Goal: Task Accomplishment & Management: Use online tool/utility

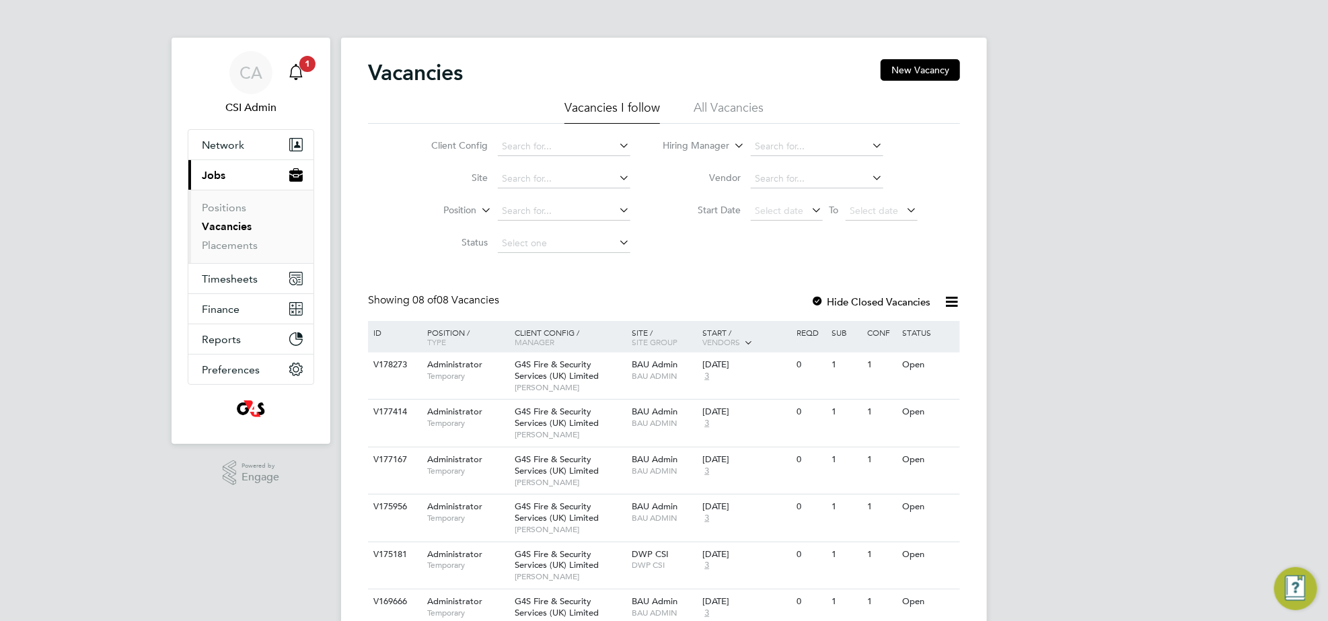
click at [305, 66] on span "1" at bounding box center [307, 64] width 16 height 16
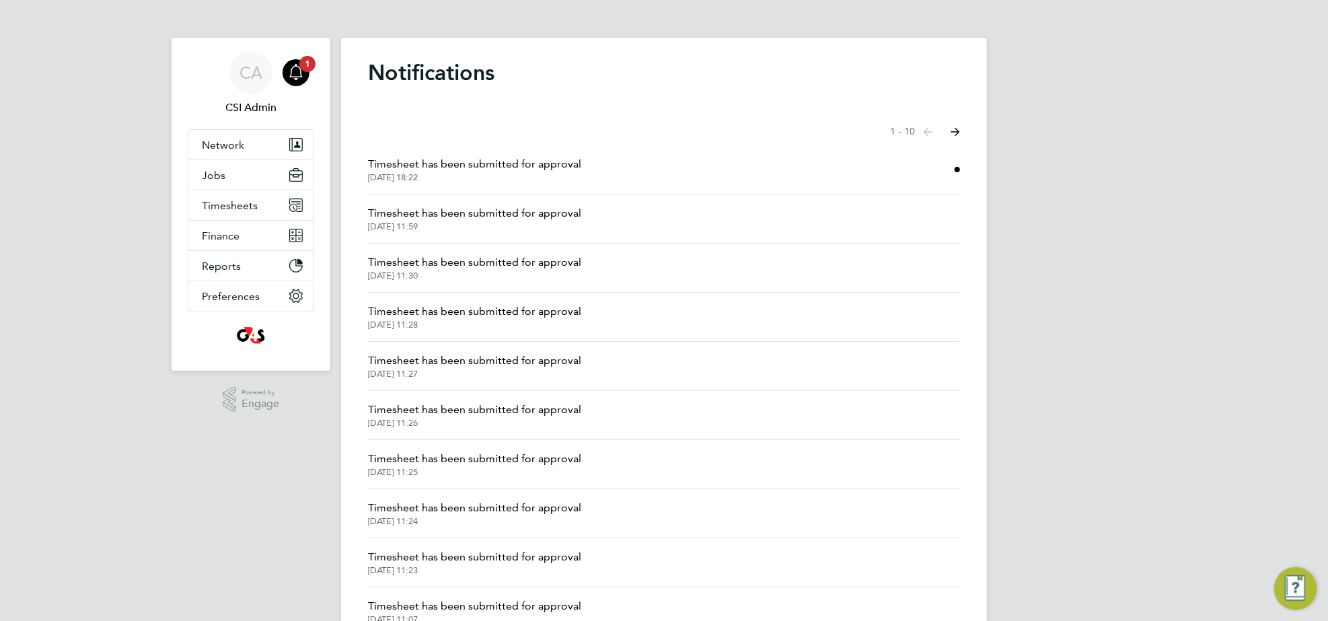
click at [478, 172] on span "Timesheet has been submitted for approval" at bounding box center [474, 164] width 213 height 16
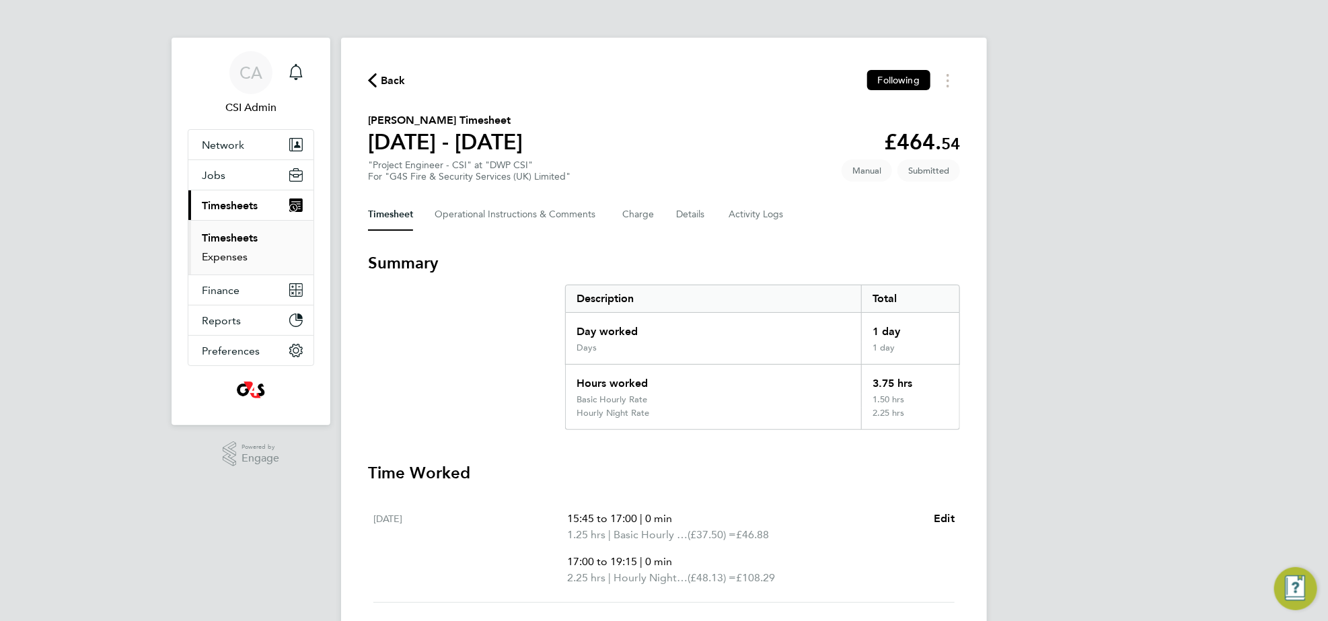
click at [227, 258] on link "Expenses" at bounding box center [225, 256] width 46 height 13
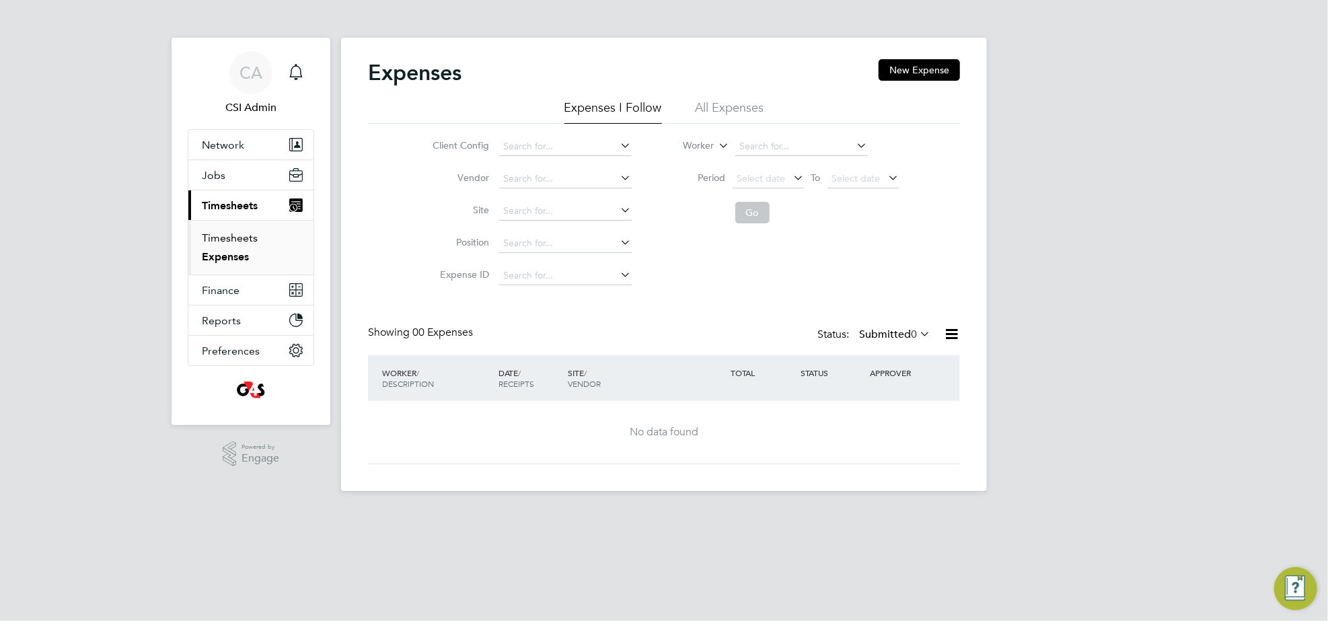
click at [230, 240] on link "Timesheets" at bounding box center [230, 237] width 56 height 13
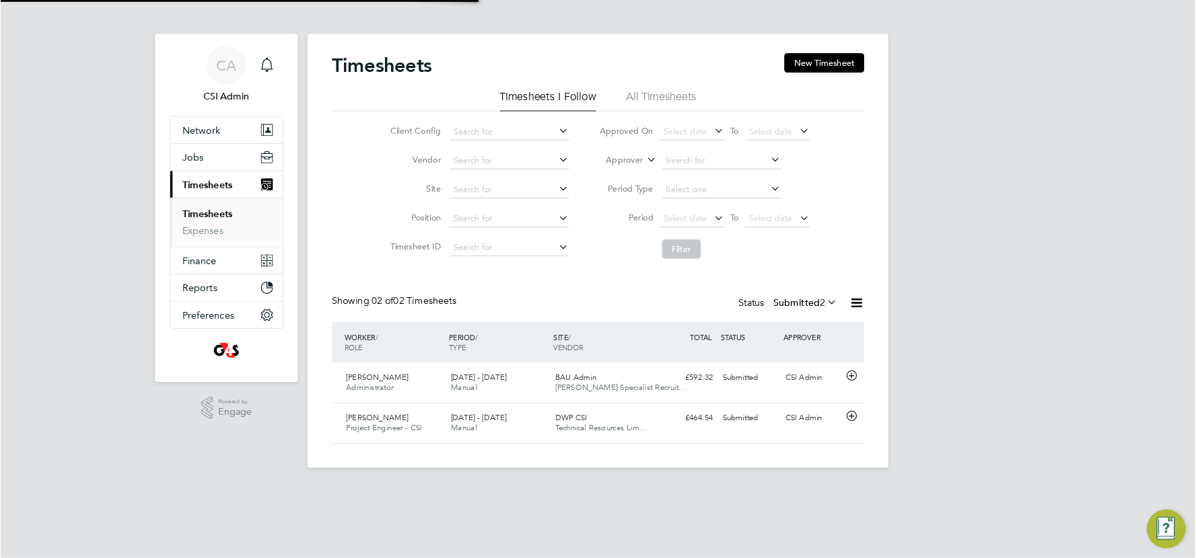
scroll to position [34, 116]
click at [223, 295] on span "Finance" at bounding box center [221, 290] width 38 height 13
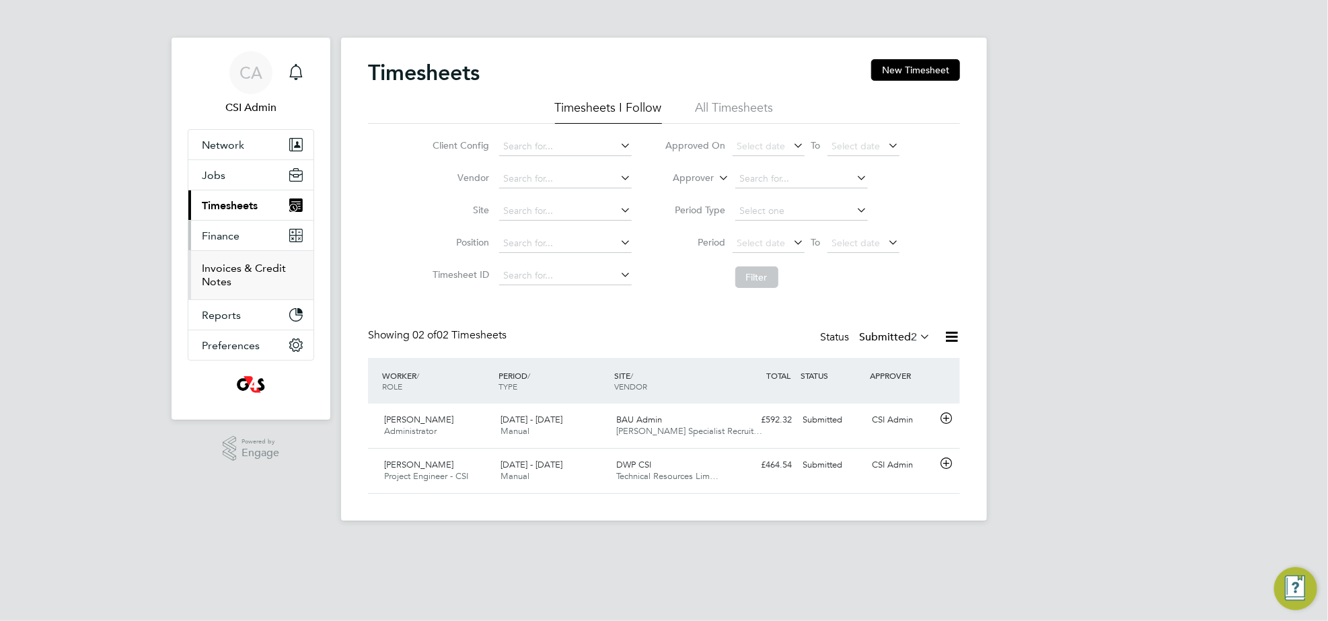
click at [229, 276] on link "Invoices & Credit Notes" at bounding box center [244, 275] width 84 height 26
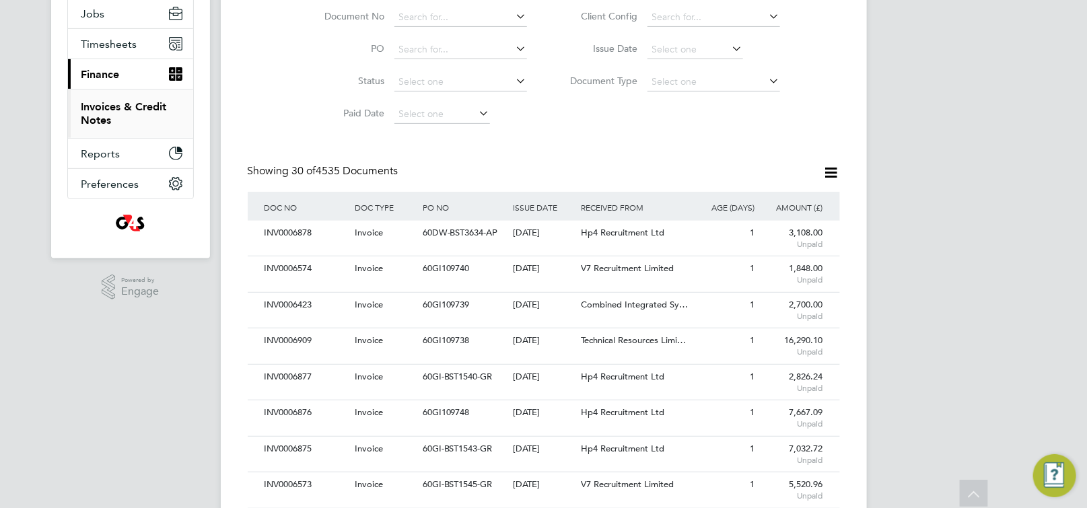
scroll to position [135, 0]
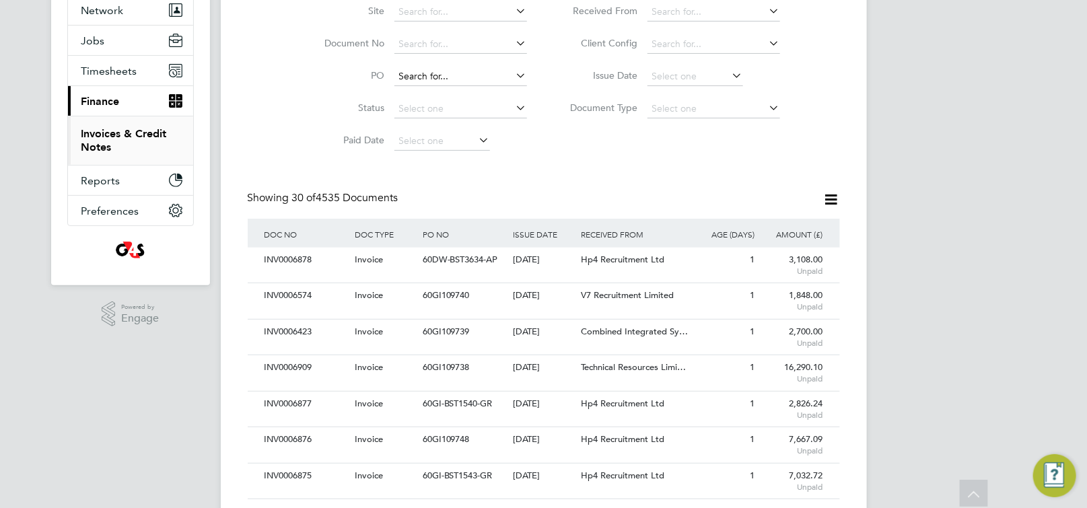
click at [457, 75] on input at bounding box center [460, 76] width 133 height 19
paste input "60GI-BST1546-GR"
type input "60GI-BST1546-GR"
click at [455, 98] on b "60GI-BST1546-GR" at bounding box center [438, 94] width 78 height 11
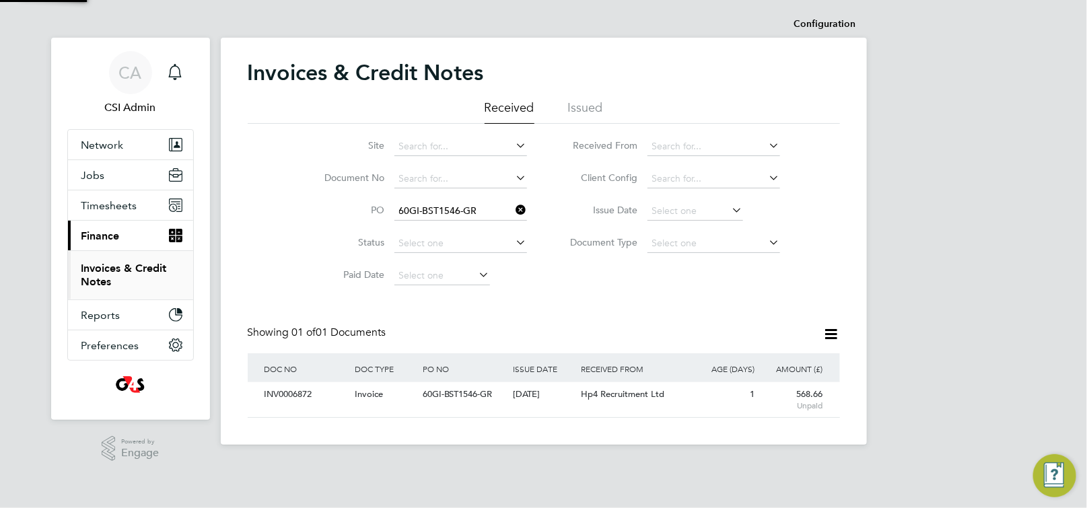
scroll to position [25, 114]
click at [476, 391] on span "60GI-BST1546-GR" at bounding box center [457, 393] width 70 height 11
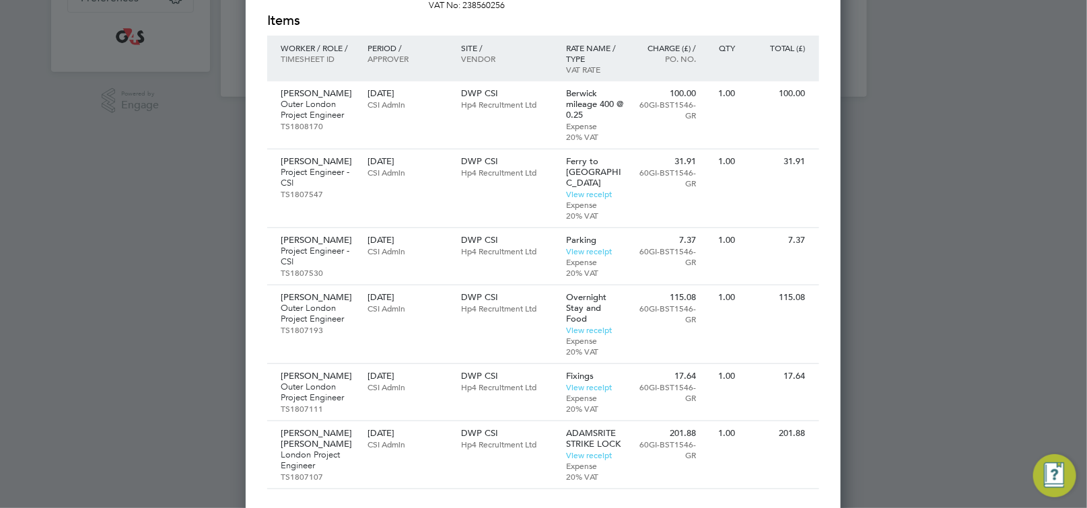
scroll to position [348, 0]
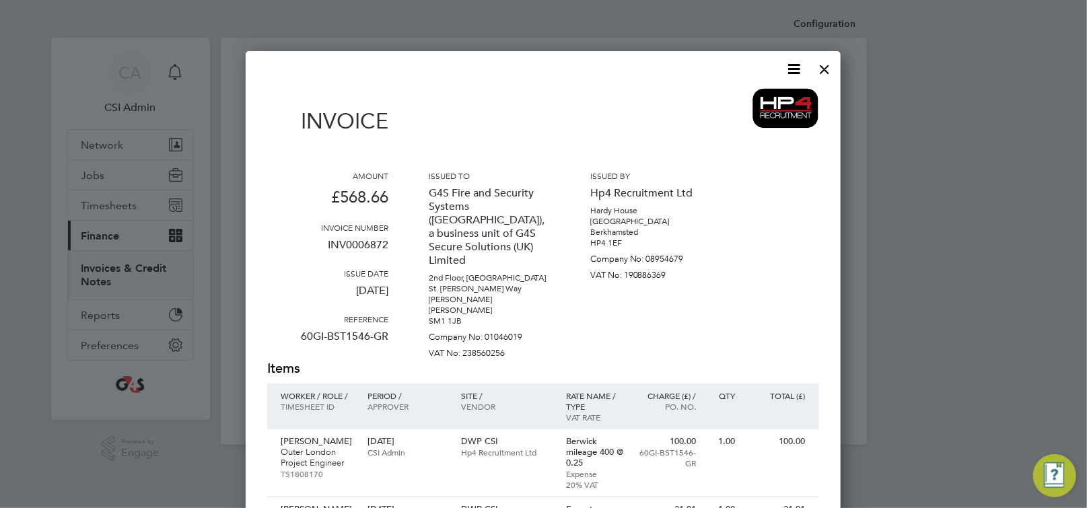
click at [830, 67] on div at bounding box center [825, 66] width 24 height 24
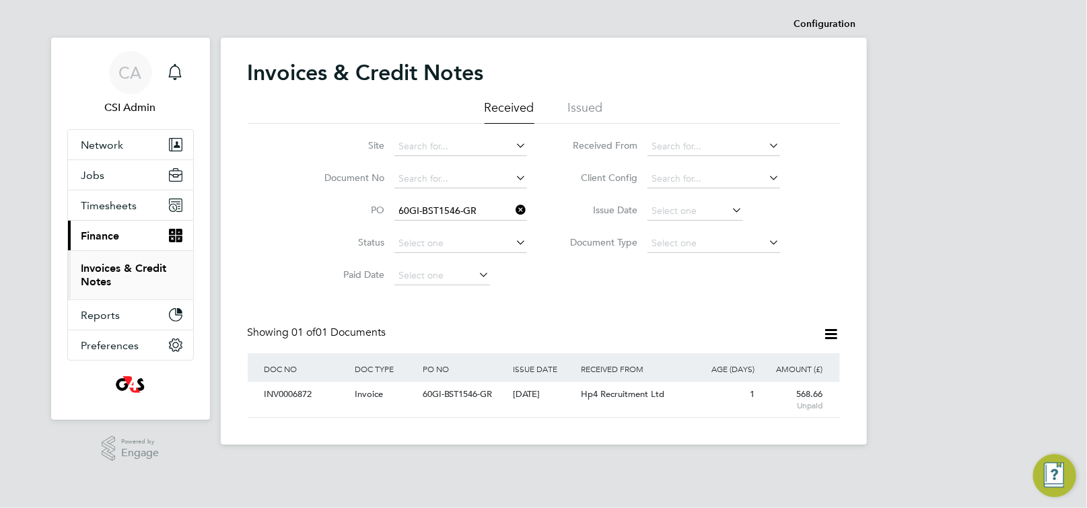
click at [513, 211] on icon at bounding box center [513, 209] width 0 height 19
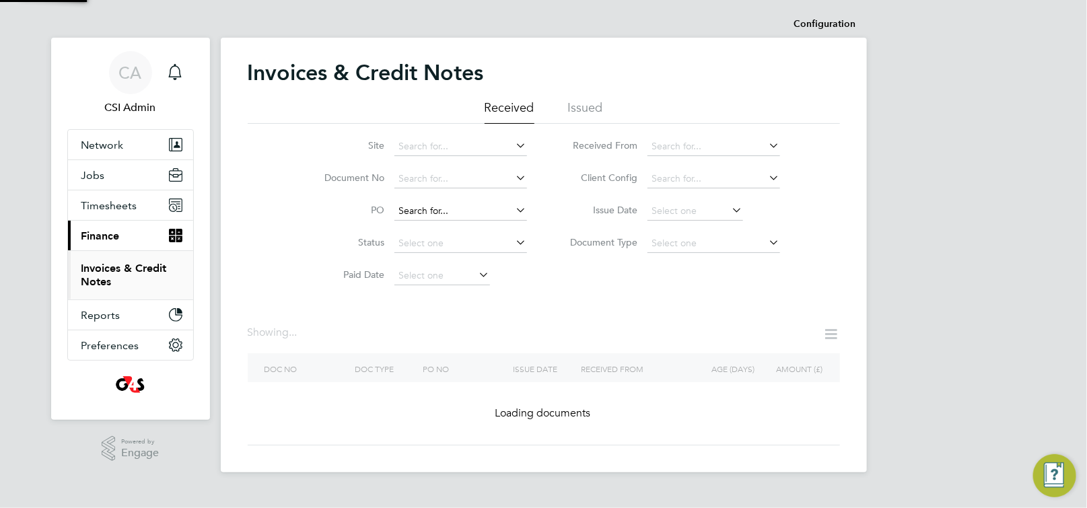
click at [427, 209] on input at bounding box center [460, 211] width 133 height 19
paste input "60GI-BST1547-GR"
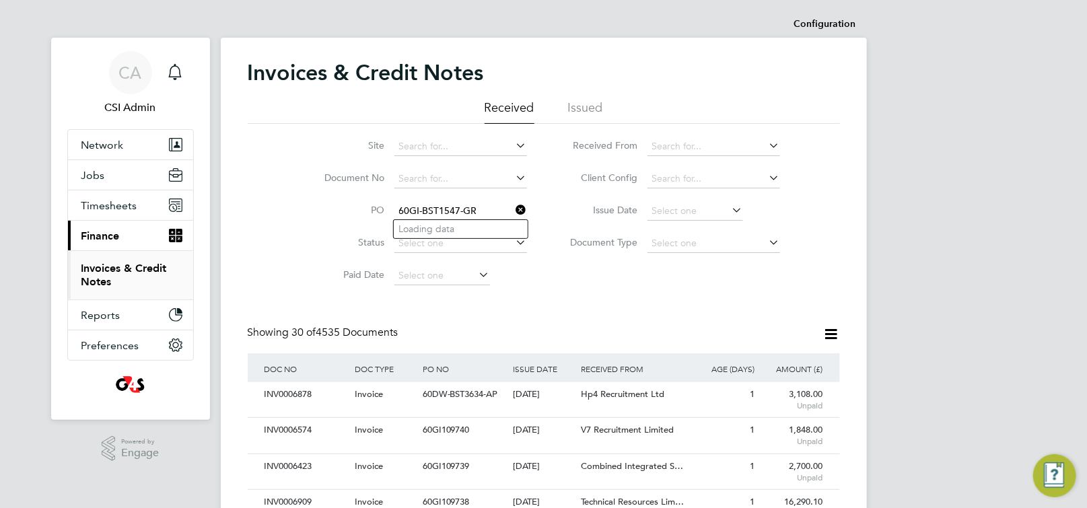
scroll to position [25, 91]
type input "60GI-BST1547-GR"
click at [437, 231] on b "60GI-BST1547-GR" at bounding box center [438, 228] width 78 height 11
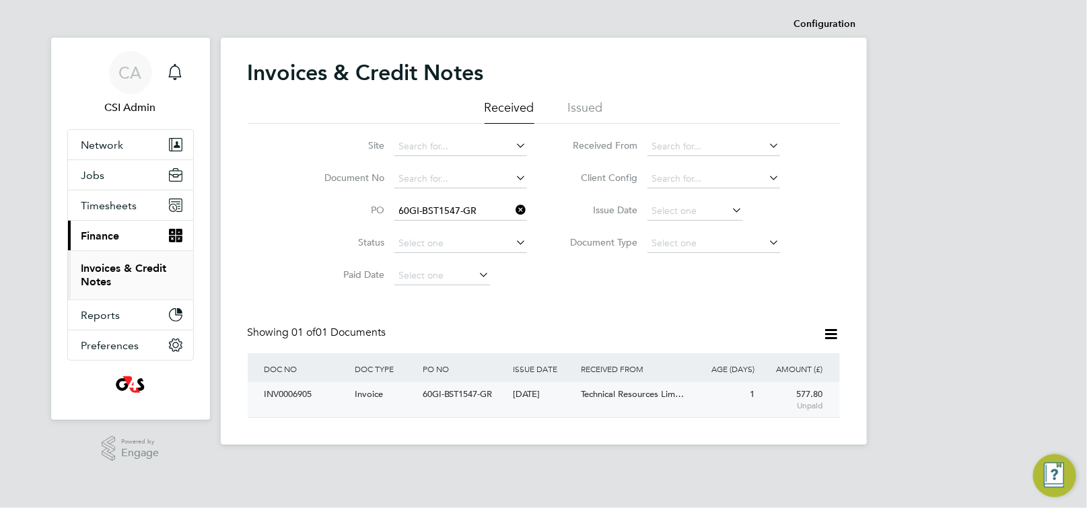
click at [465, 393] on span "60GI-BST1547-GR" at bounding box center [457, 393] width 70 height 11
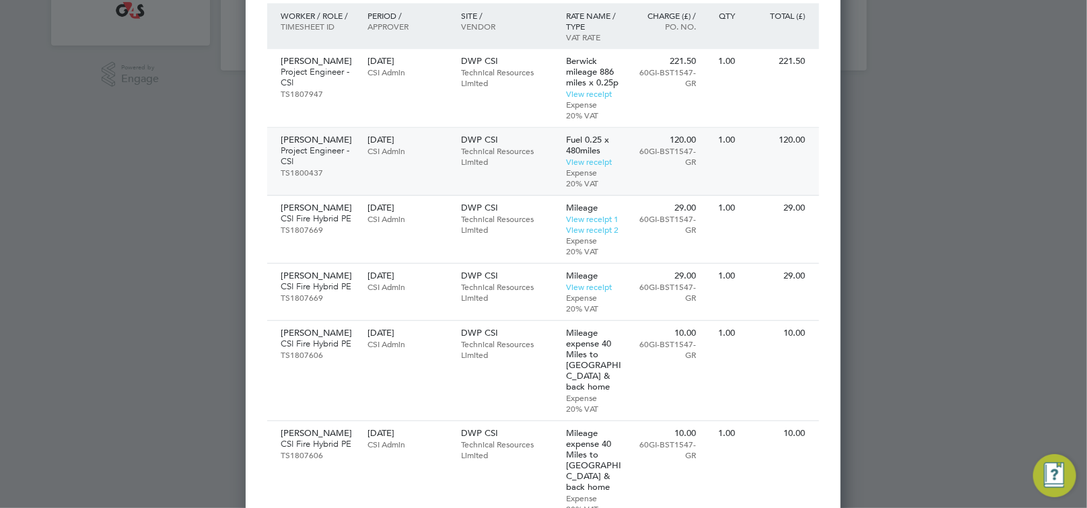
scroll to position [373, 0]
click at [586, 283] on link "View receipt" at bounding box center [589, 288] width 46 height 11
click at [612, 216] on link "View receipt 1" at bounding box center [592, 220] width 52 height 11
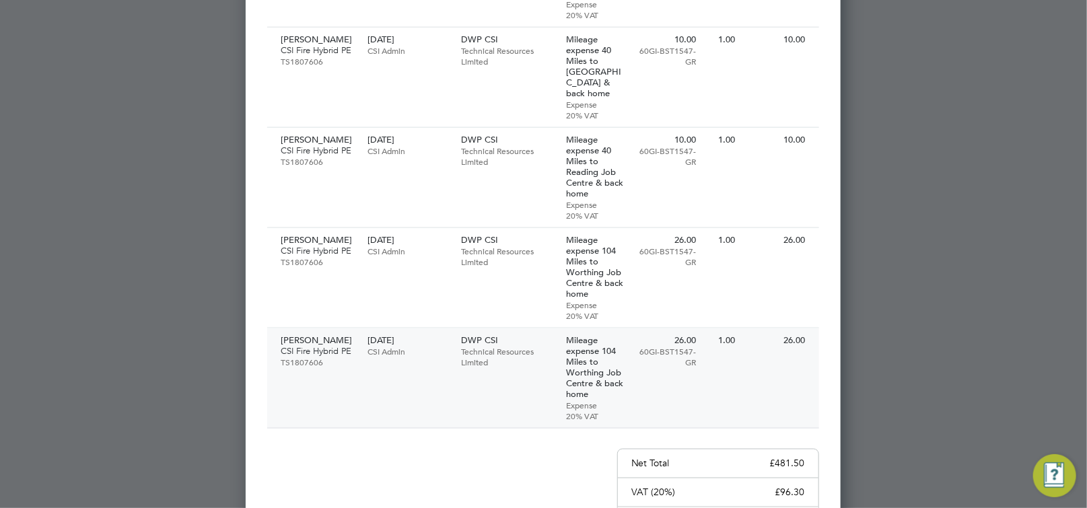
scroll to position [775, 0]
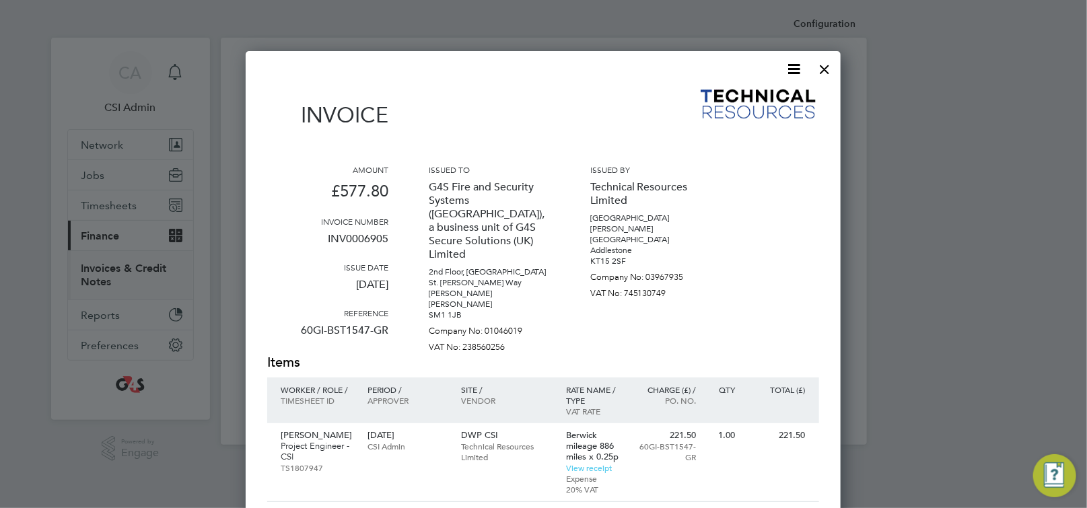
click at [825, 69] on div at bounding box center [825, 66] width 24 height 24
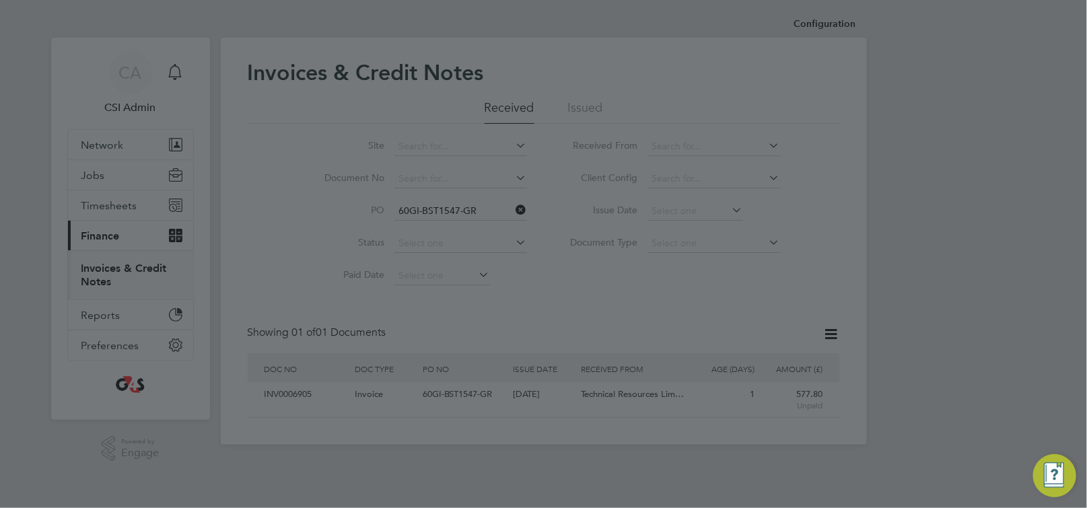
click at [258, 133] on div at bounding box center [543, 254] width 1087 height 508
drag, startPoint x: 92, startPoint y: 451, endPoint x: 88, endPoint y: 435, distance: 16.0
click at [91, 448] on div at bounding box center [543, 254] width 1087 height 508
click at [27, 35] on div at bounding box center [543, 254] width 1087 height 508
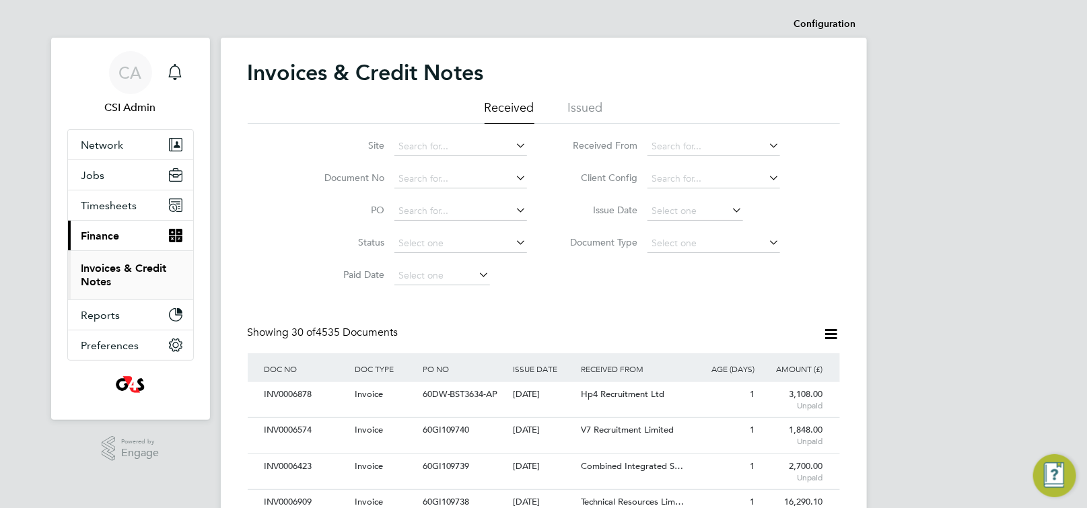
scroll to position [25, 91]
